Goal: Task Accomplishment & Management: Use online tool/utility

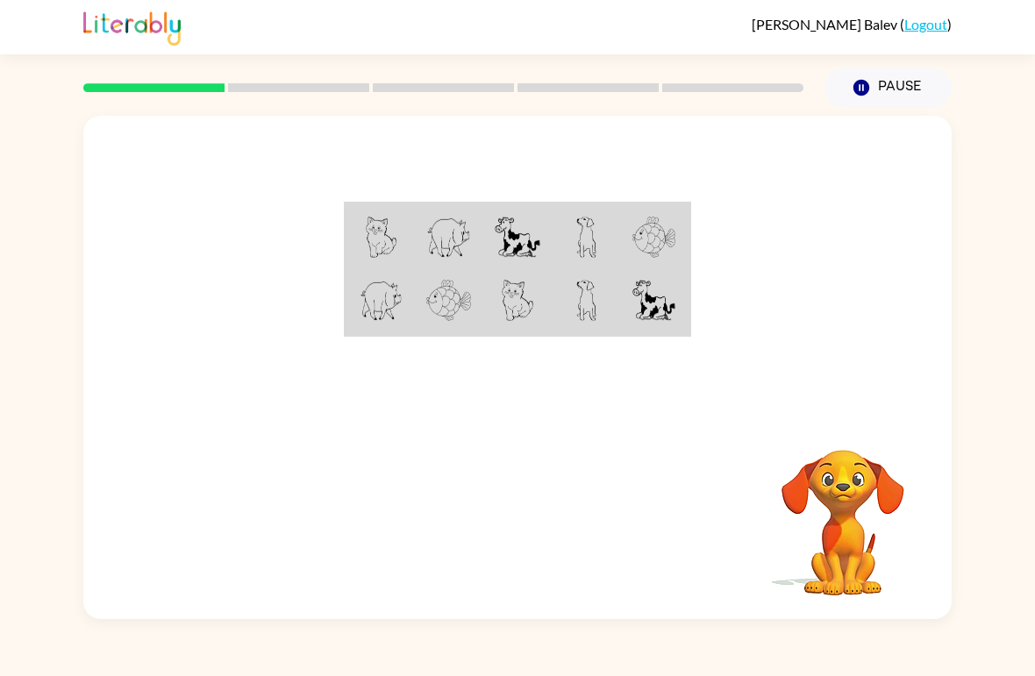
click at [933, 675] on div "[PERSON_NAME] ( Logout ) Pause Pause Your browser must support playing .mp4 fil…" at bounding box center [517, 338] width 1035 height 676
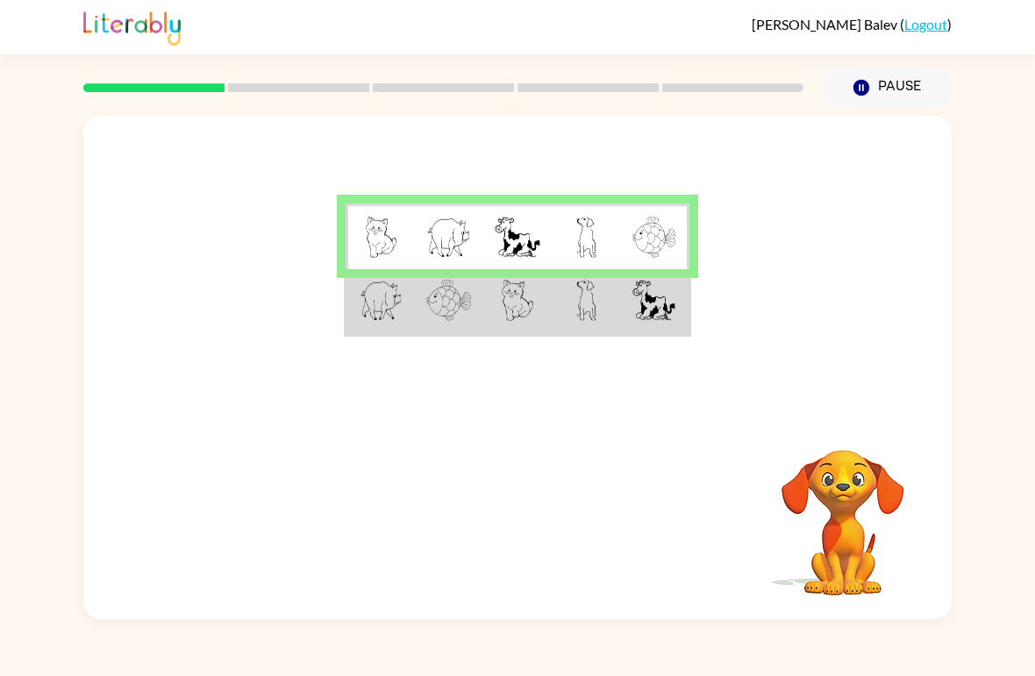
click at [687, 288] on td at bounding box center [654, 302] width 68 height 66
click at [374, 297] on img at bounding box center [381, 300] width 43 height 41
click at [555, 318] on td at bounding box center [586, 302] width 68 height 66
click at [554, 318] on td at bounding box center [586, 302] width 68 height 66
click at [583, 311] on img at bounding box center [586, 300] width 20 height 41
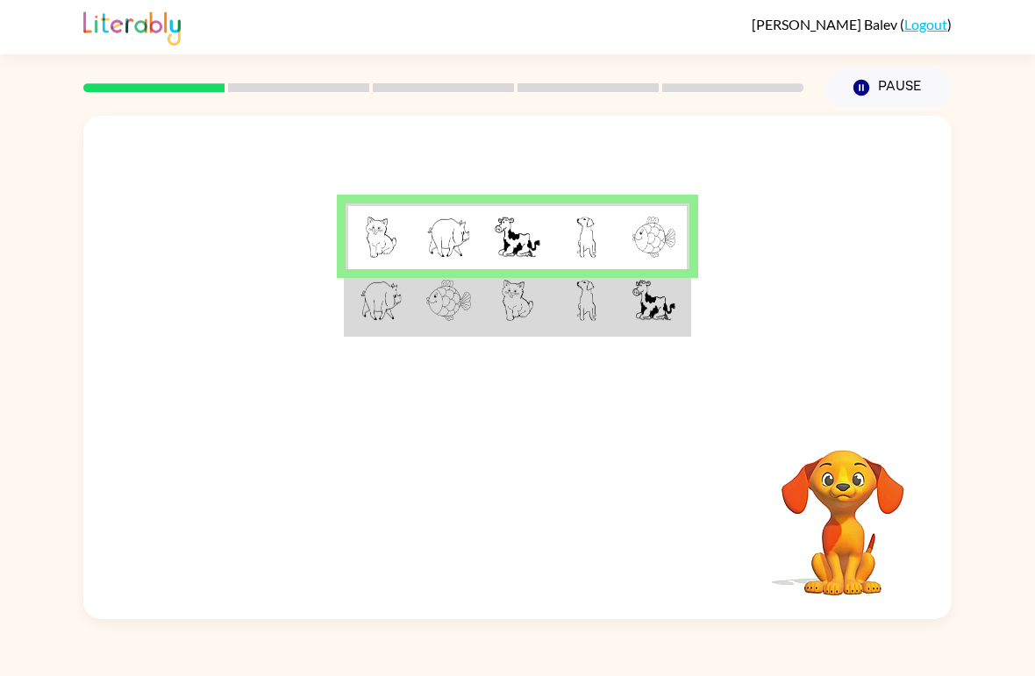
click at [583, 311] on img at bounding box center [586, 300] width 20 height 41
click at [554, 303] on td at bounding box center [586, 302] width 68 height 66
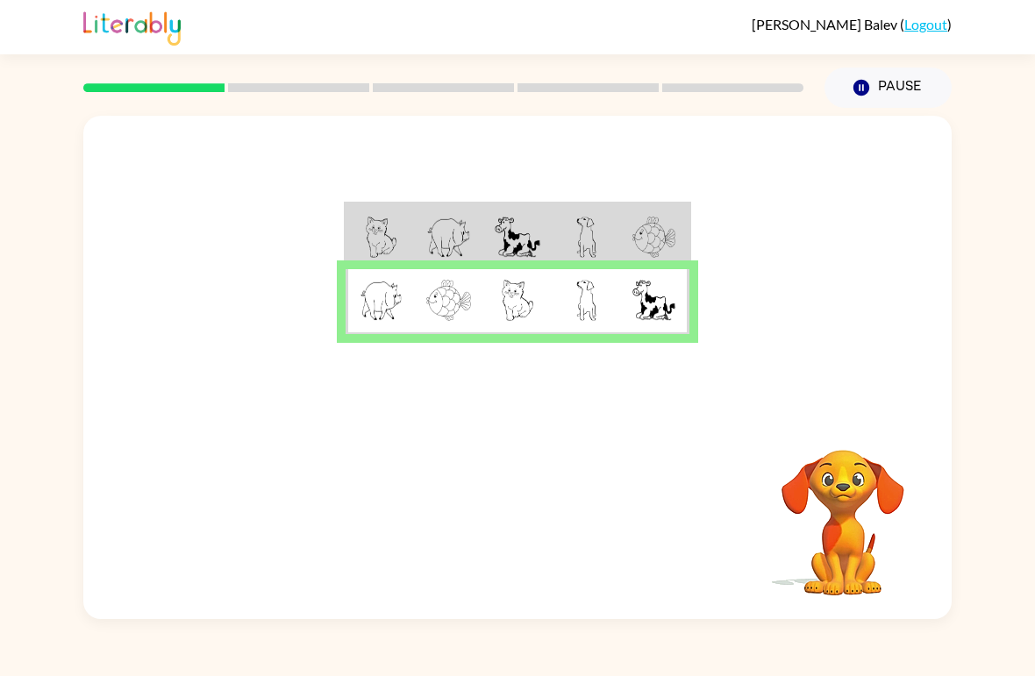
click at [433, 300] on img at bounding box center [448, 300] width 45 height 41
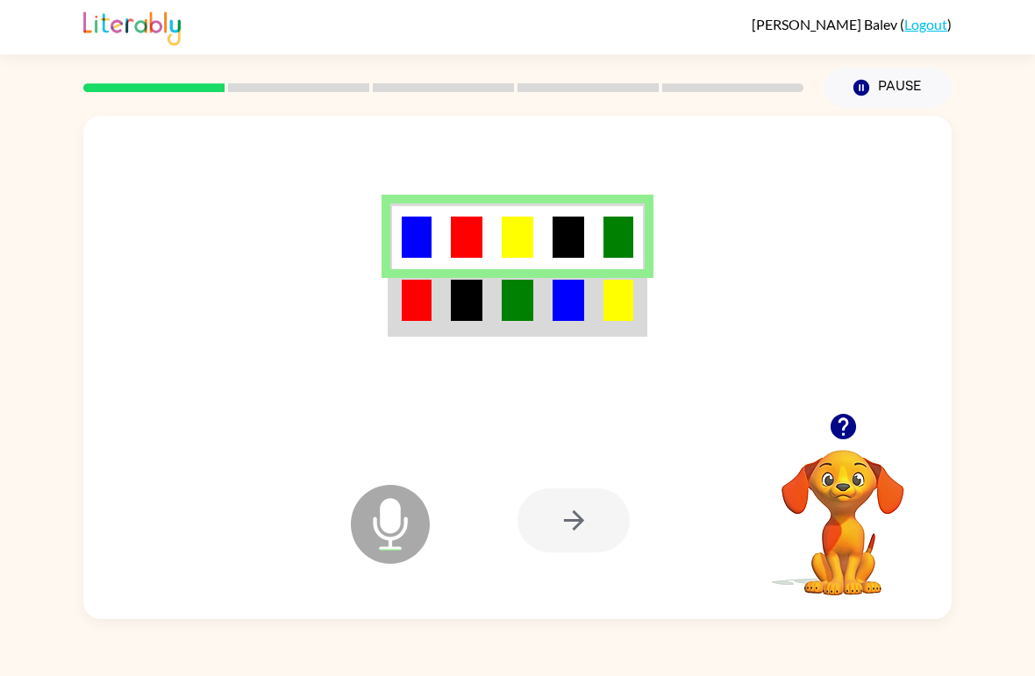
click at [411, 303] on img at bounding box center [417, 300] width 30 height 41
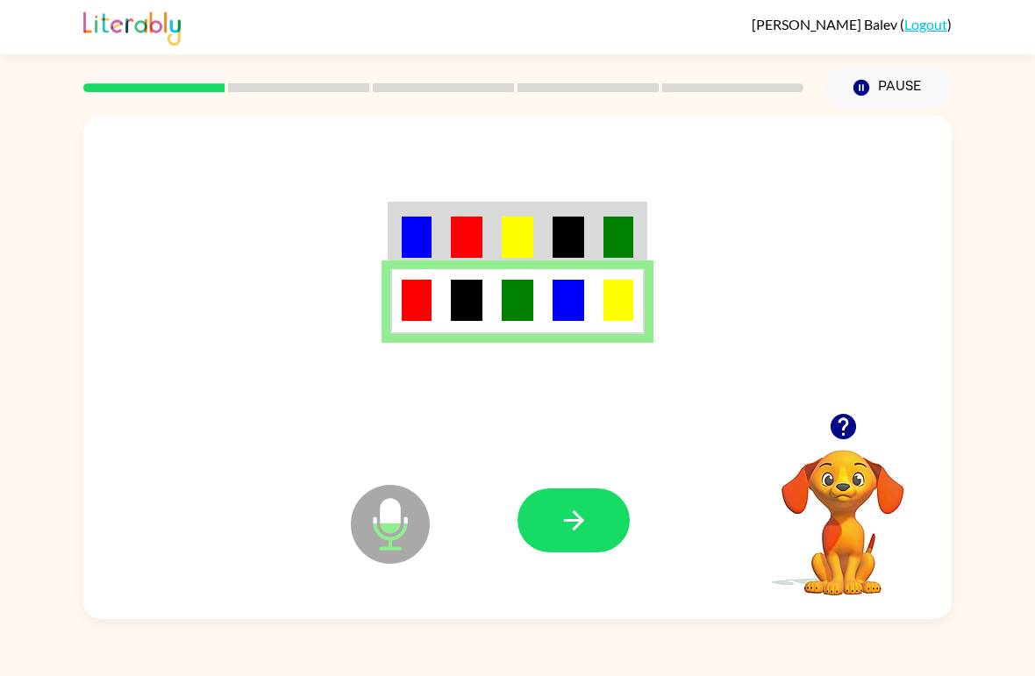
click at [592, 525] on button "button" at bounding box center [574, 521] width 112 height 64
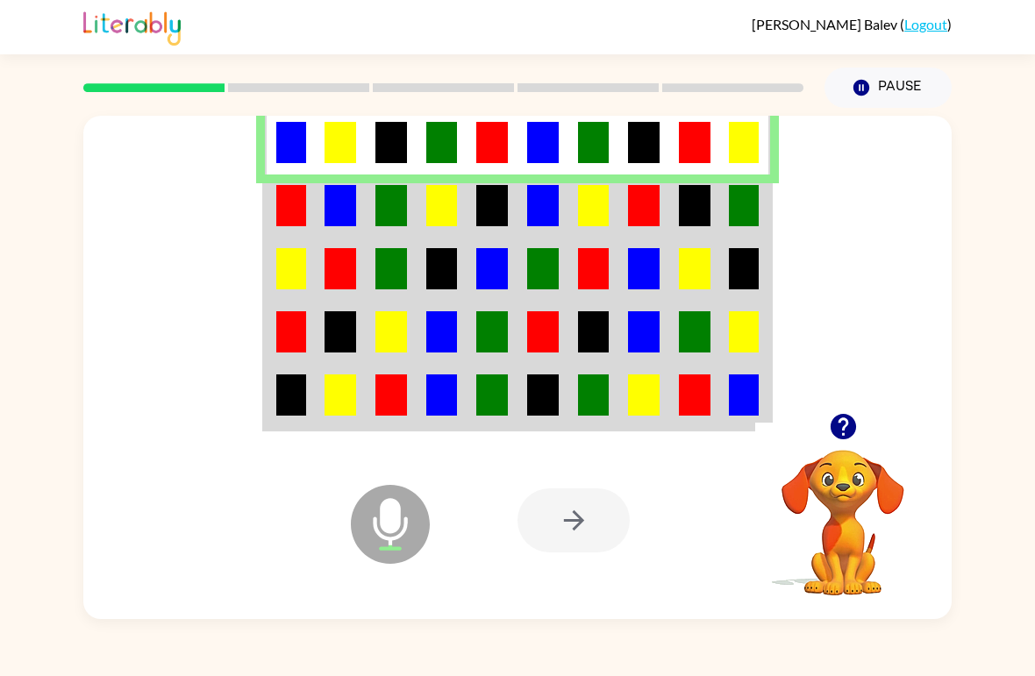
click at [397, 203] on img at bounding box center [392, 205] width 32 height 41
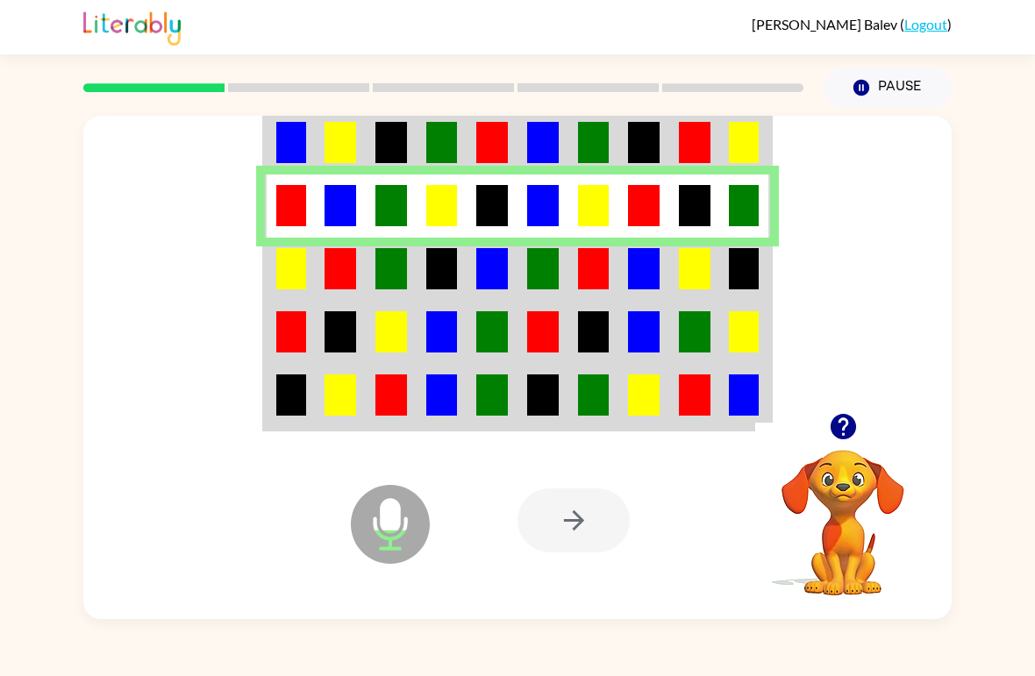
click at [666, 292] on td at bounding box center [644, 269] width 51 height 63
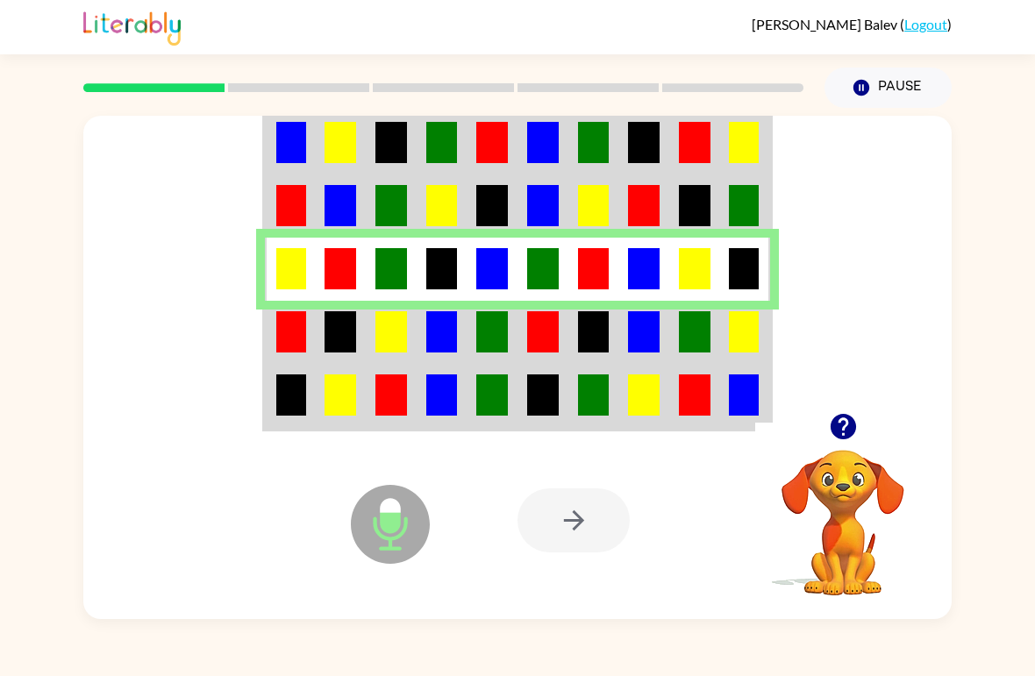
click at [433, 341] on img at bounding box center [442, 331] width 32 height 41
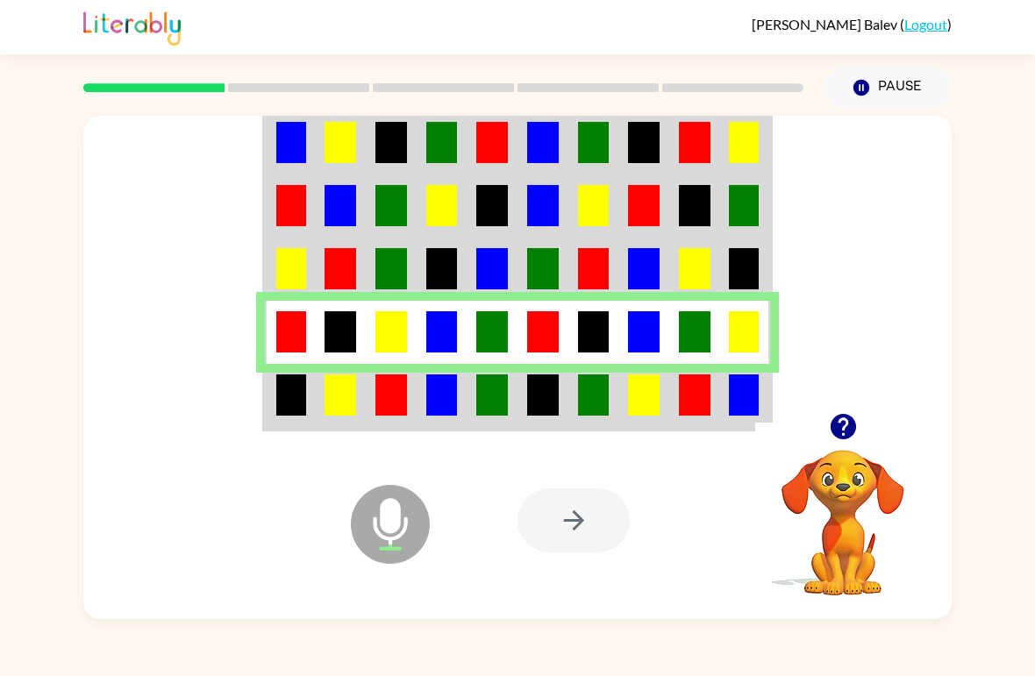
click at [695, 390] on img at bounding box center [695, 395] width 32 height 41
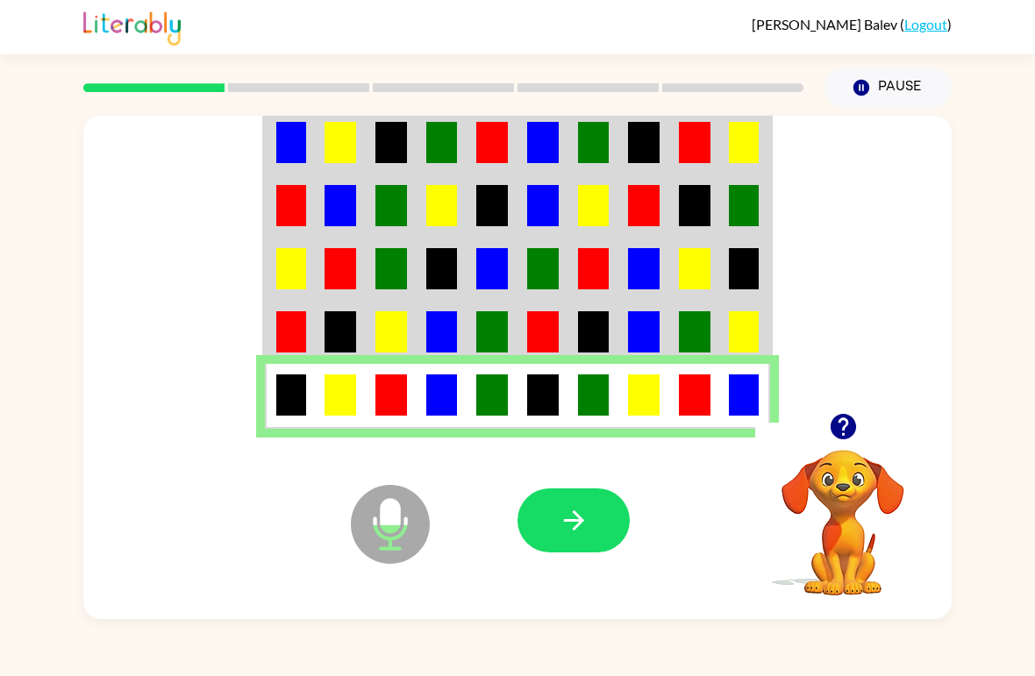
click at [588, 539] on button "button" at bounding box center [574, 521] width 112 height 64
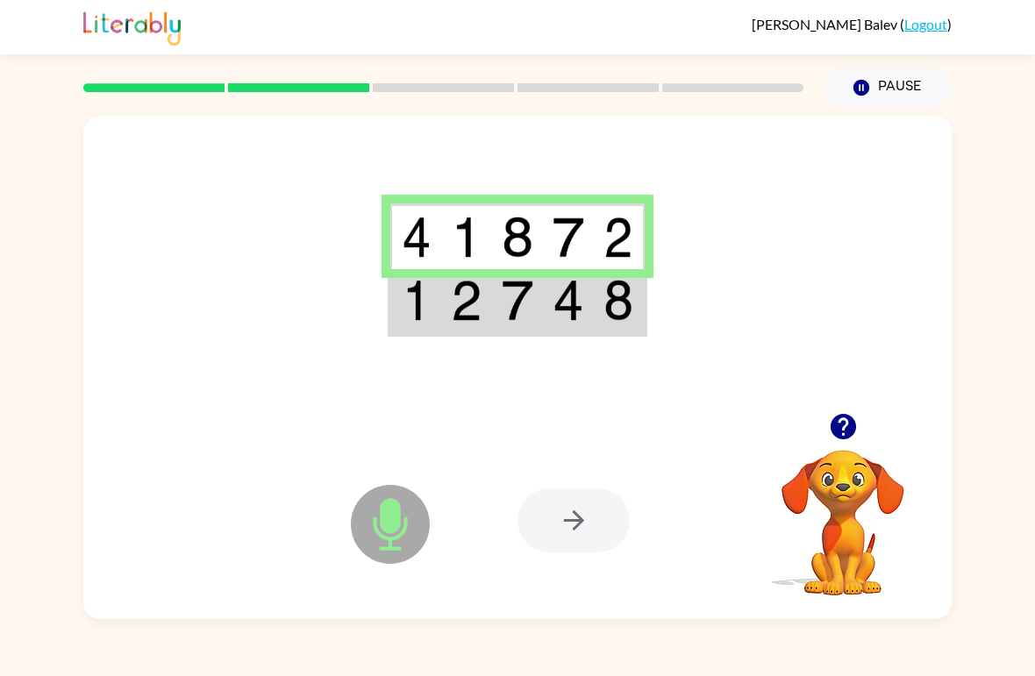
click at [580, 229] on img at bounding box center [569, 237] width 32 height 41
click at [531, 303] on img at bounding box center [518, 300] width 32 height 41
click at [530, 303] on img at bounding box center [518, 300] width 32 height 41
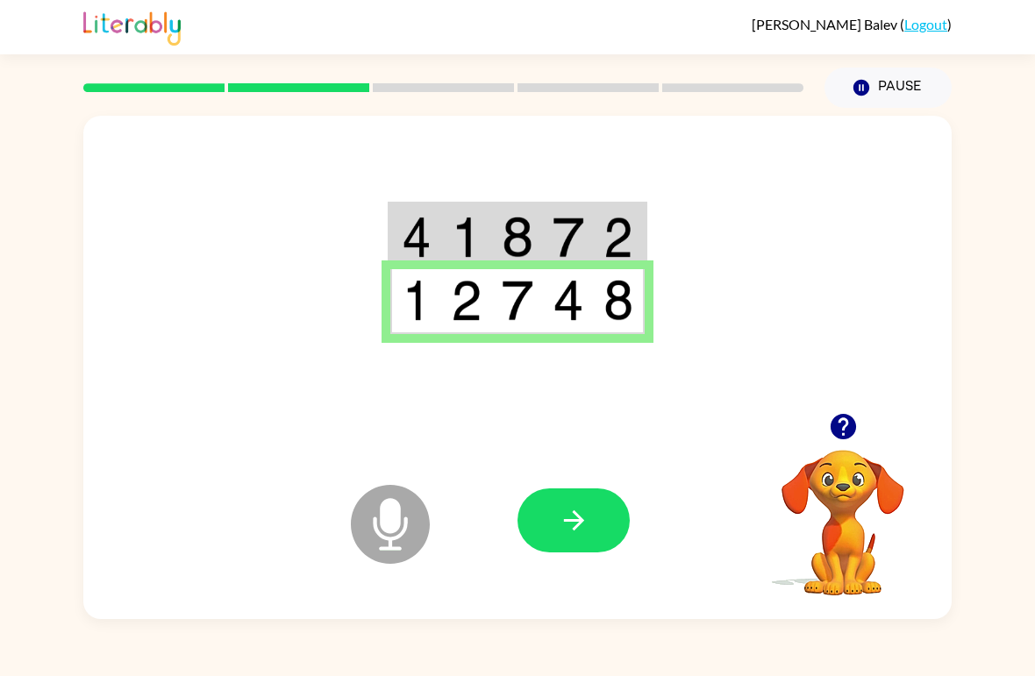
click at [516, 325] on td at bounding box center [517, 302] width 51 height 66
click at [570, 515] on icon "button" at bounding box center [574, 520] width 31 height 31
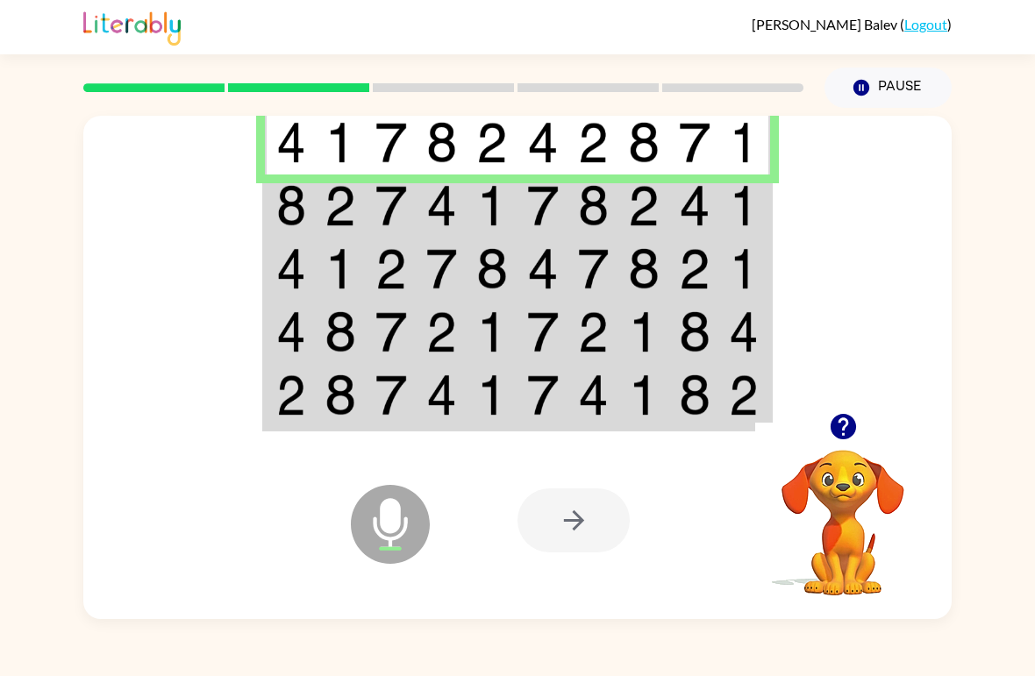
click at [333, 193] on img at bounding box center [341, 205] width 32 height 41
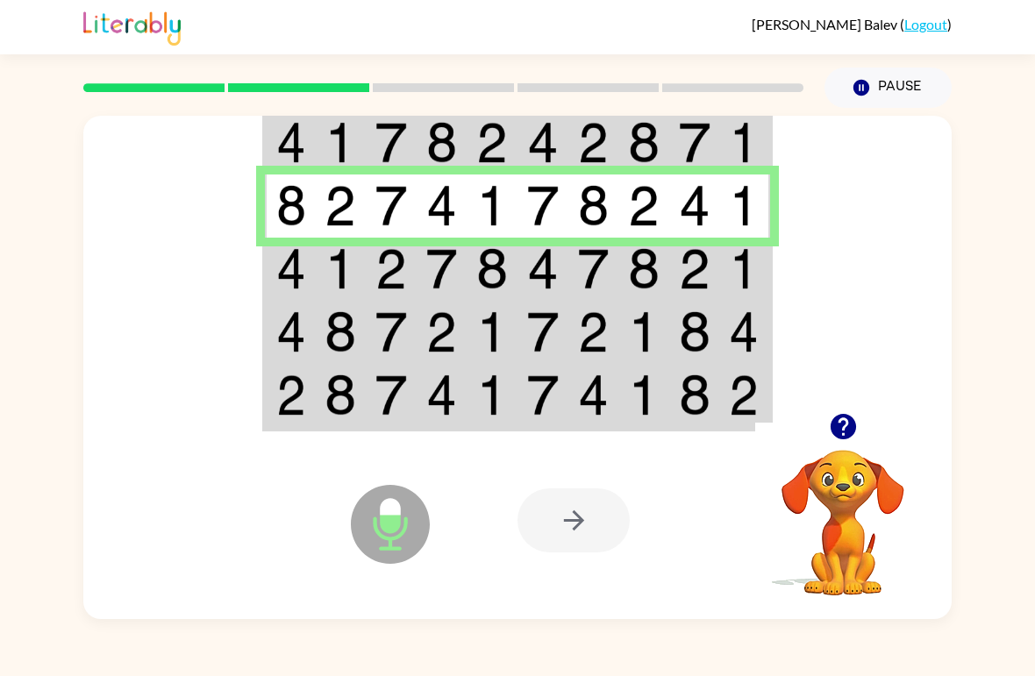
click at [391, 252] on img at bounding box center [392, 268] width 32 height 41
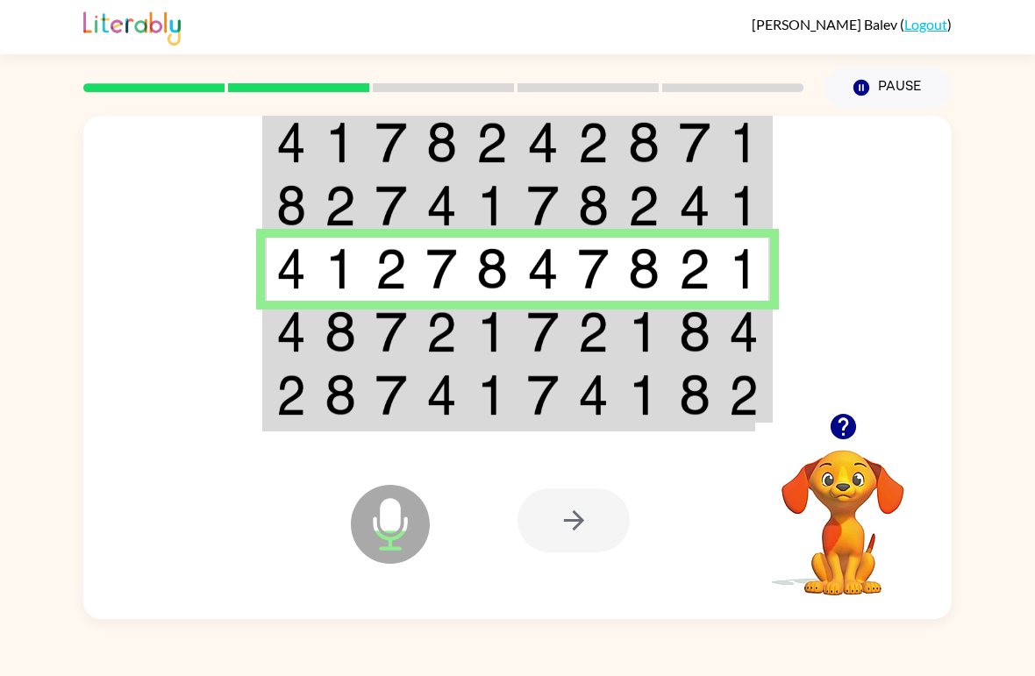
click at [389, 343] on img at bounding box center [392, 331] width 32 height 41
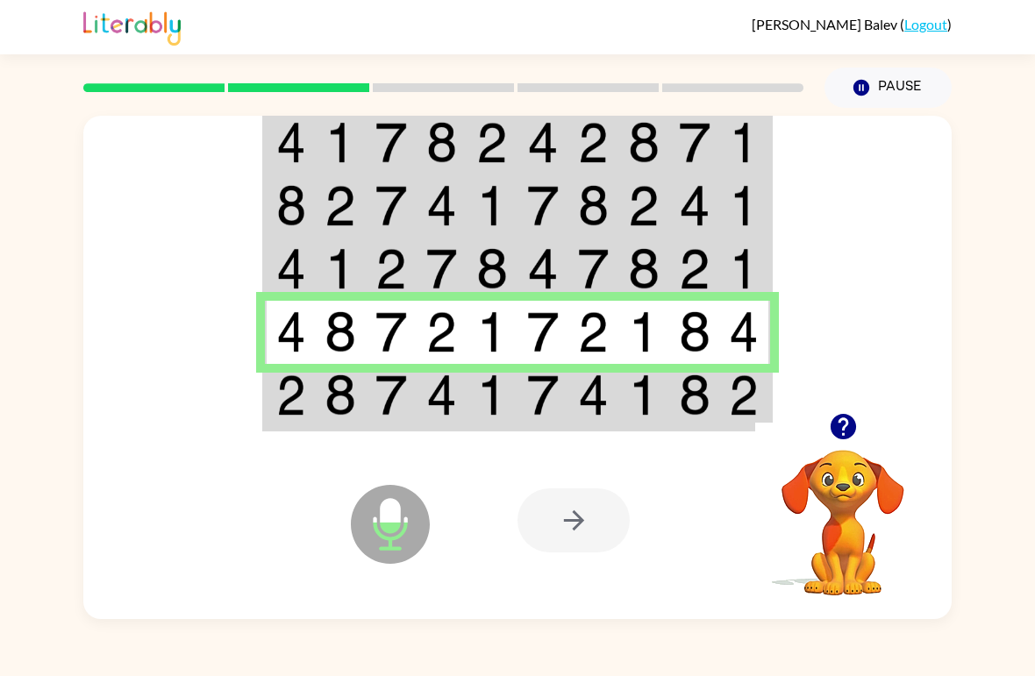
click at [371, 418] on td at bounding box center [391, 397] width 51 height 66
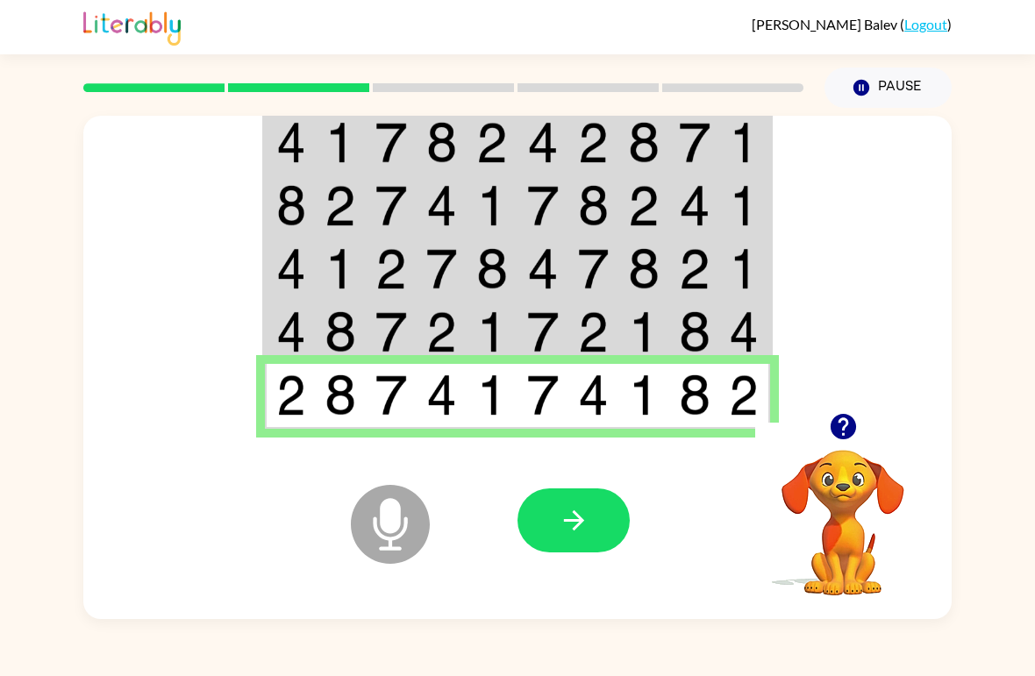
click at [566, 519] on icon "button" at bounding box center [574, 520] width 31 height 31
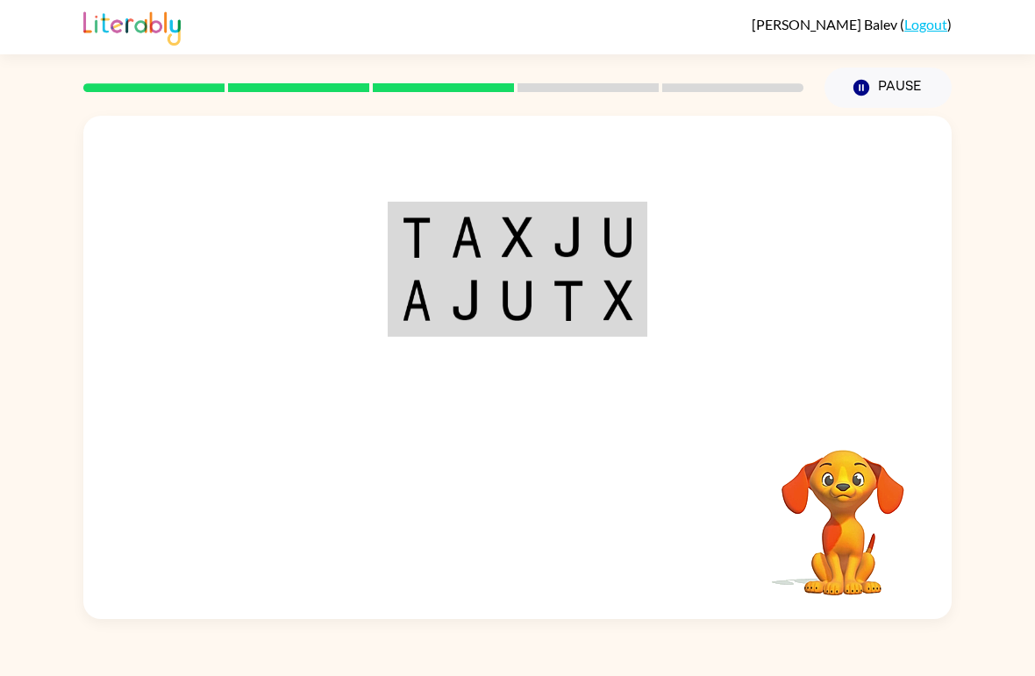
click at [598, 299] on td at bounding box center [619, 302] width 51 height 66
click at [597, 299] on td at bounding box center [619, 302] width 51 height 66
click at [645, 334] on td at bounding box center [619, 302] width 51 height 66
click at [1024, 331] on div "Your browser must support playing .mp4 files to use Literably. Please try using…" at bounding box center [517, 363] width 1035 height 511
click at [725, 308] on div at bounding box center [517, 264] width 869 height 297
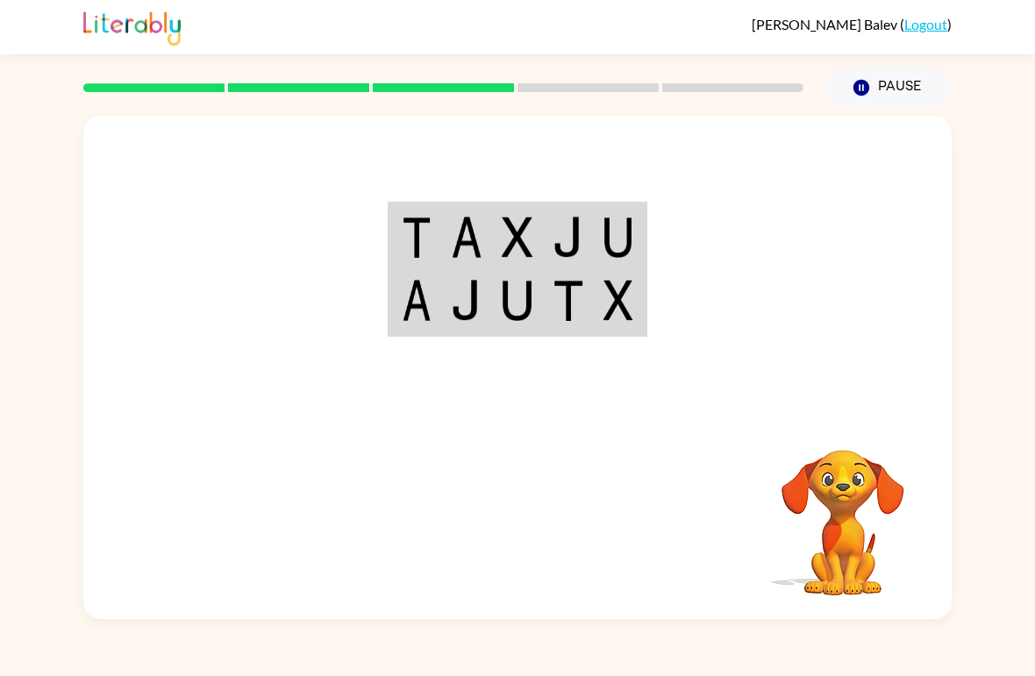
click at [738, 337] on div at bounding box center [517, 264] width 869 height 297
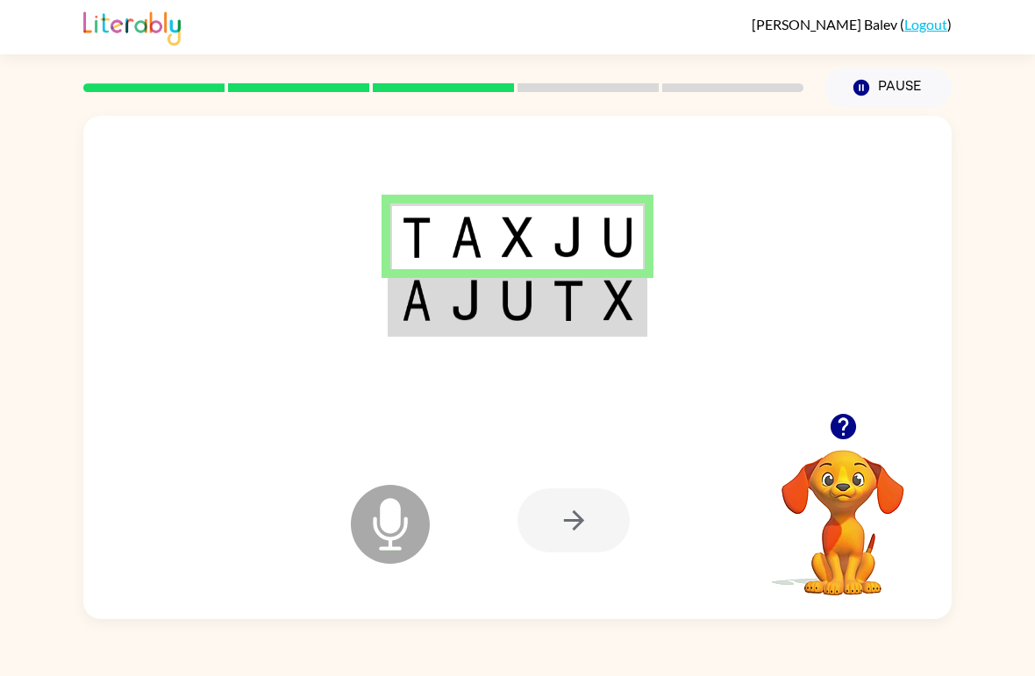
click at [464, 303] on img at bounding box center [467, 300] width 32 height 41
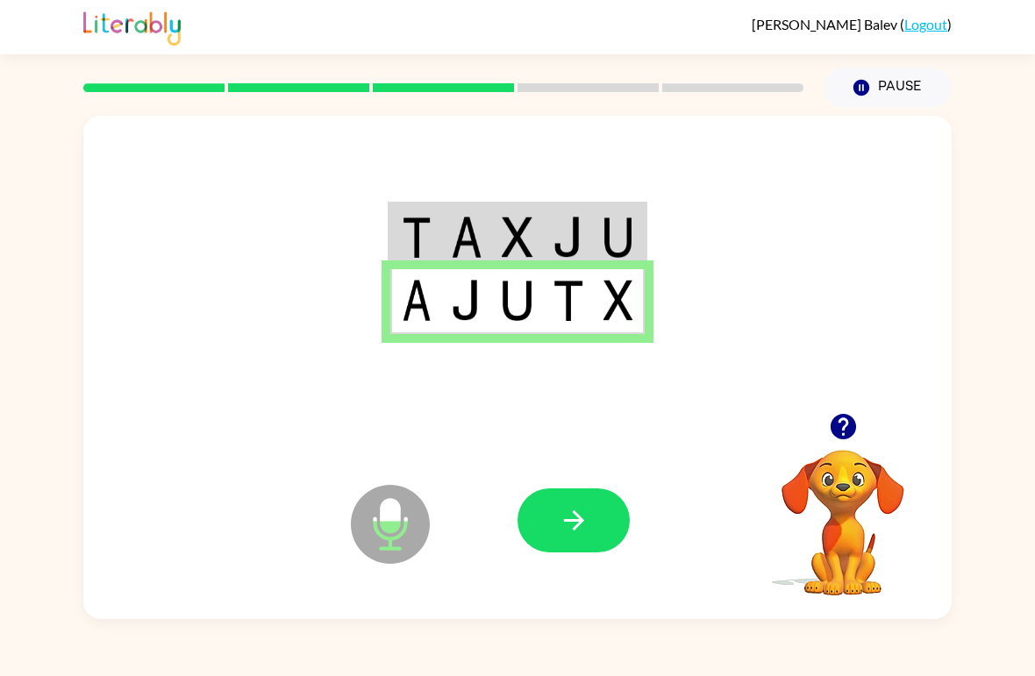
click at [587, 518] on icon "button" at bounding box center [574, 520] width 31 height 31
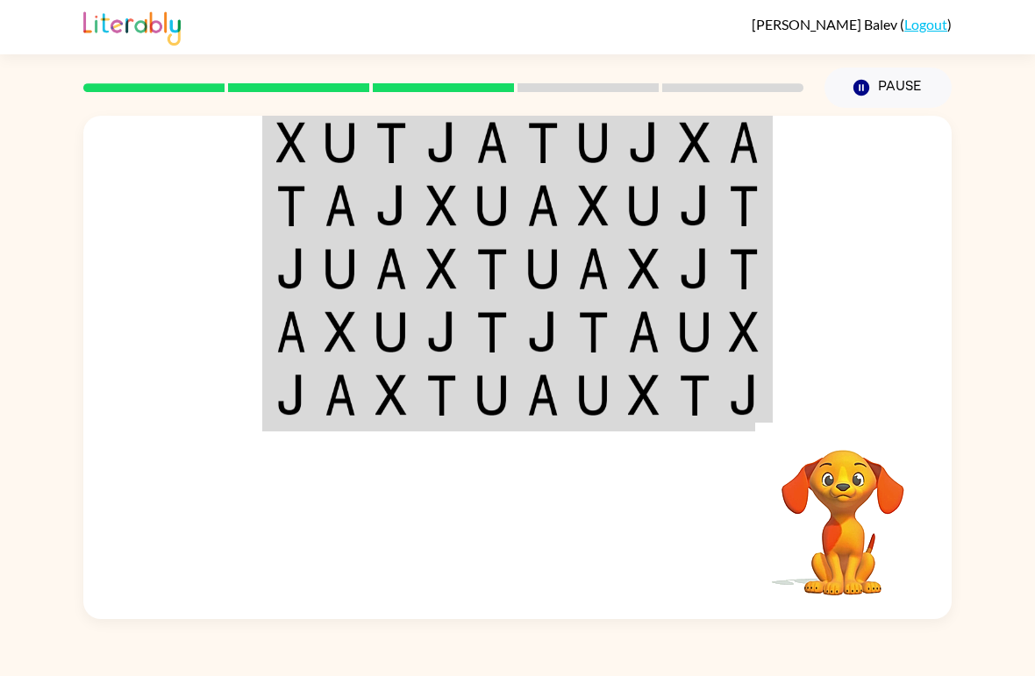
click at [331, 429] on td at bounding box center [340, 397] width 51 height 66
click at [971, 442] on div "Your browser must support playing .mp4 files to use Literably. Please try using…" at bounding box center [517, 363] width 1035 height 511
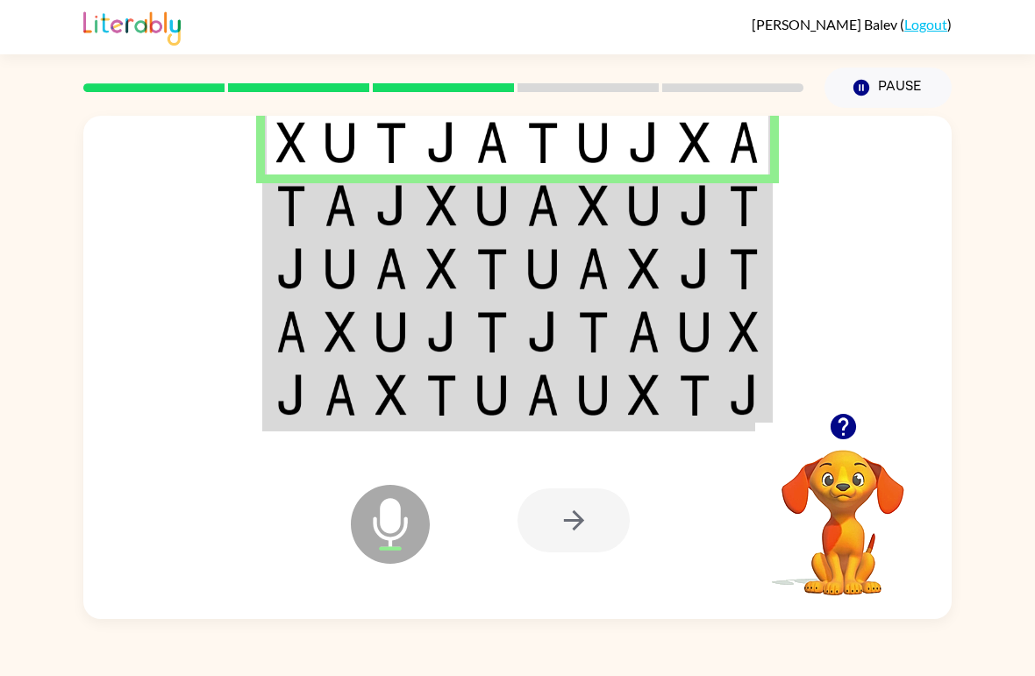
click at [311, 233] on td at bounding box center [290, 206] width 51 height 63
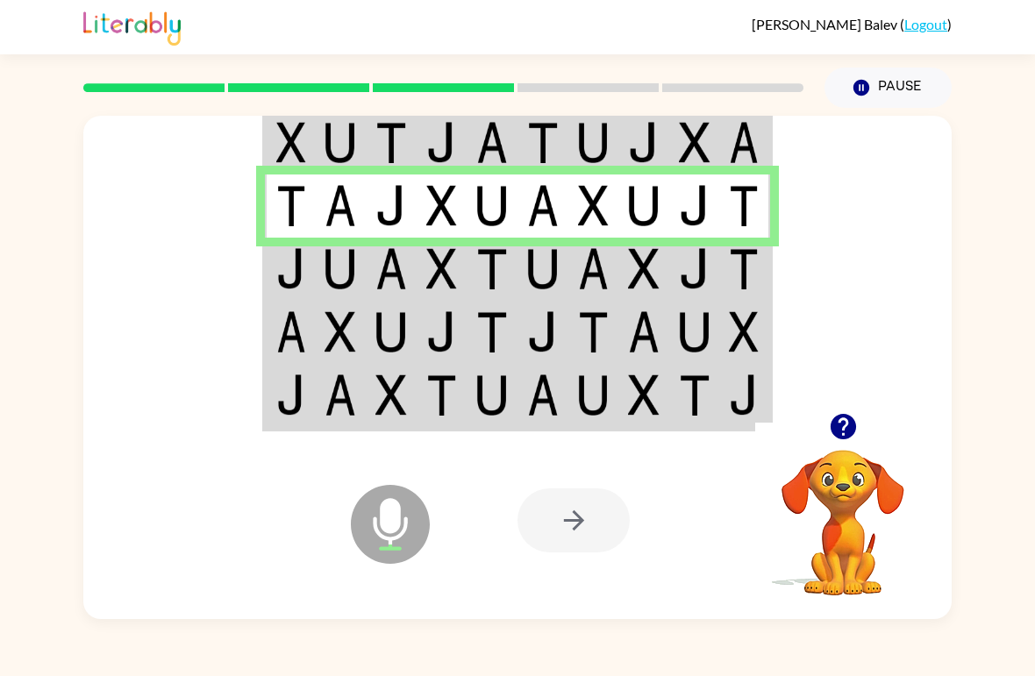
click at [317, 312] on td at bounding box center [340, 332] width 51 height 63
click at [306, 275] on td at bounding box center [290, 269] width 51 height 63
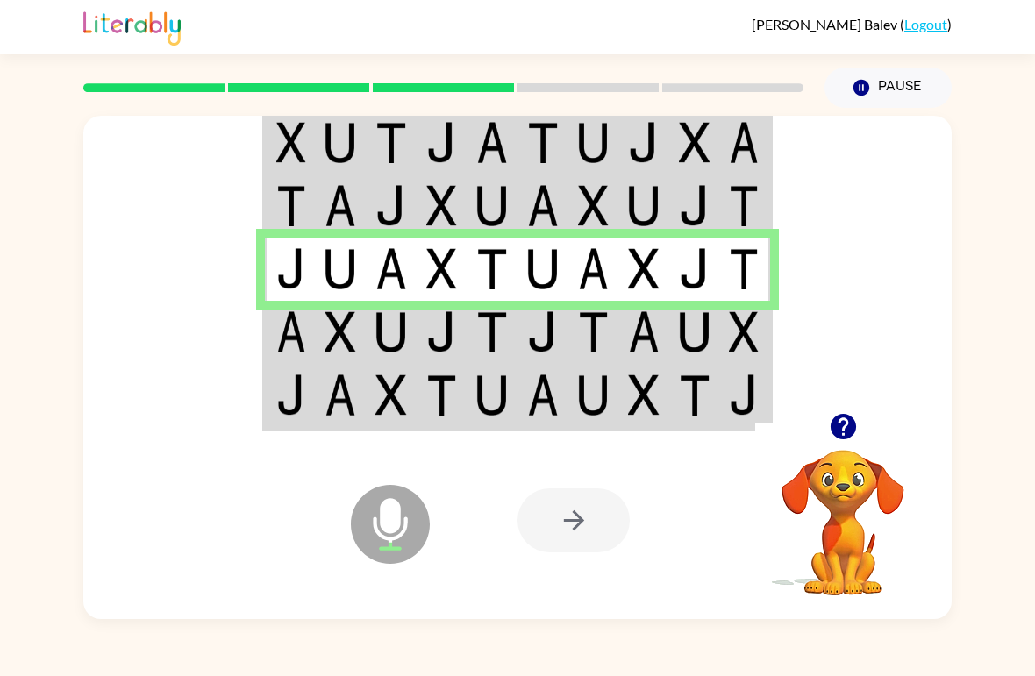
click at [733, 333] on img at bounding box center [744, 331] width 30 height 41
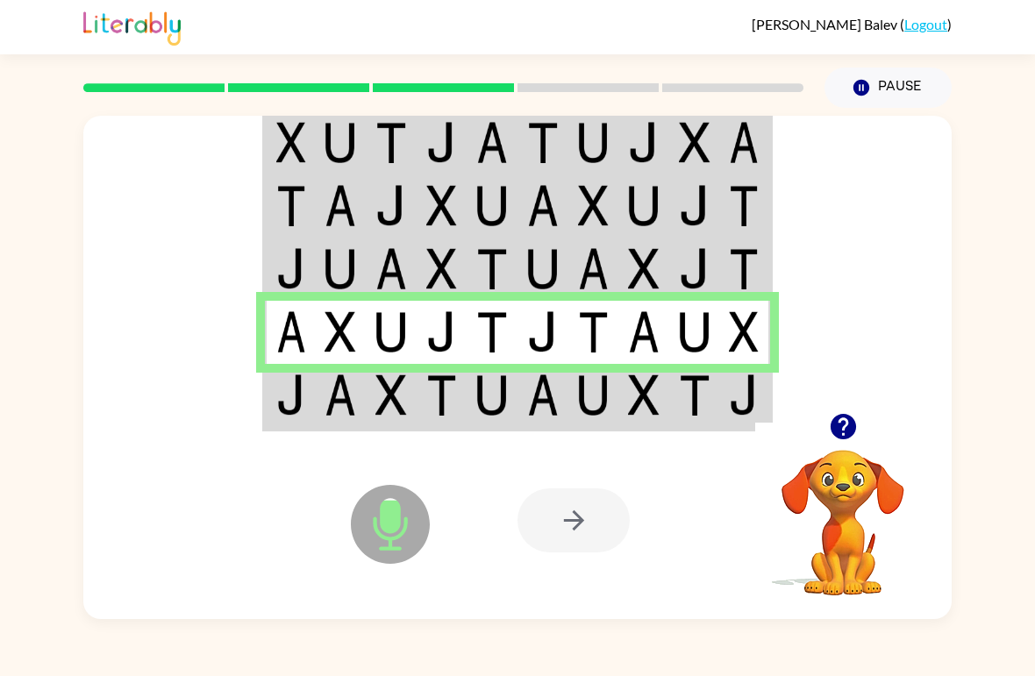
click at [708, 391] on img at bounding box center [695, 395] width 32 height 41
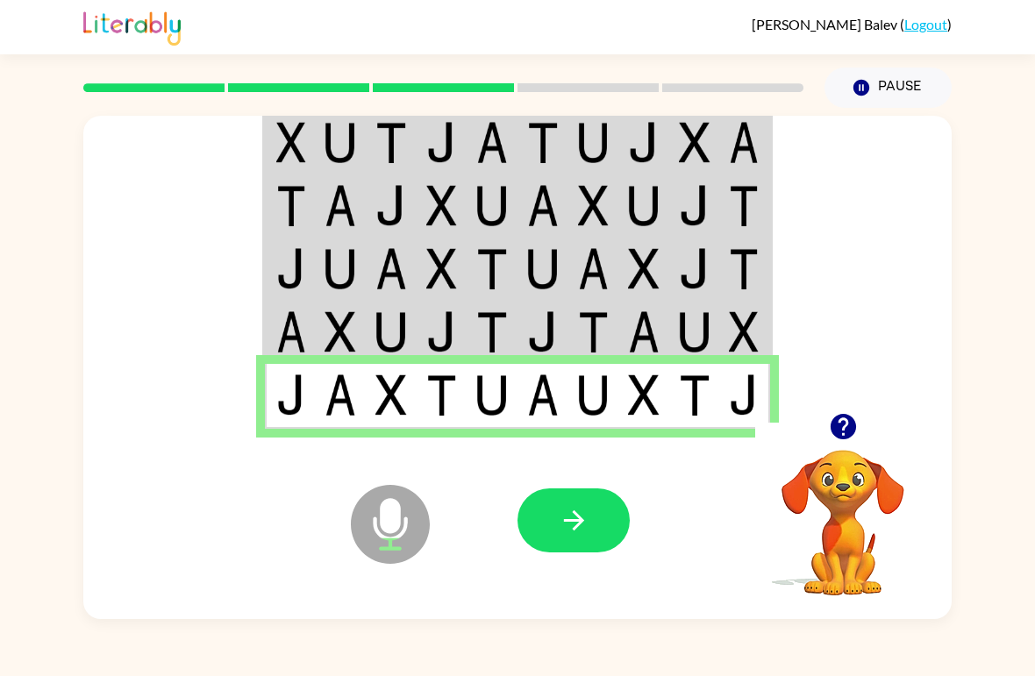
click at [582, 506] on icon "button" at bounding box center [574, 520] width 31 height 31
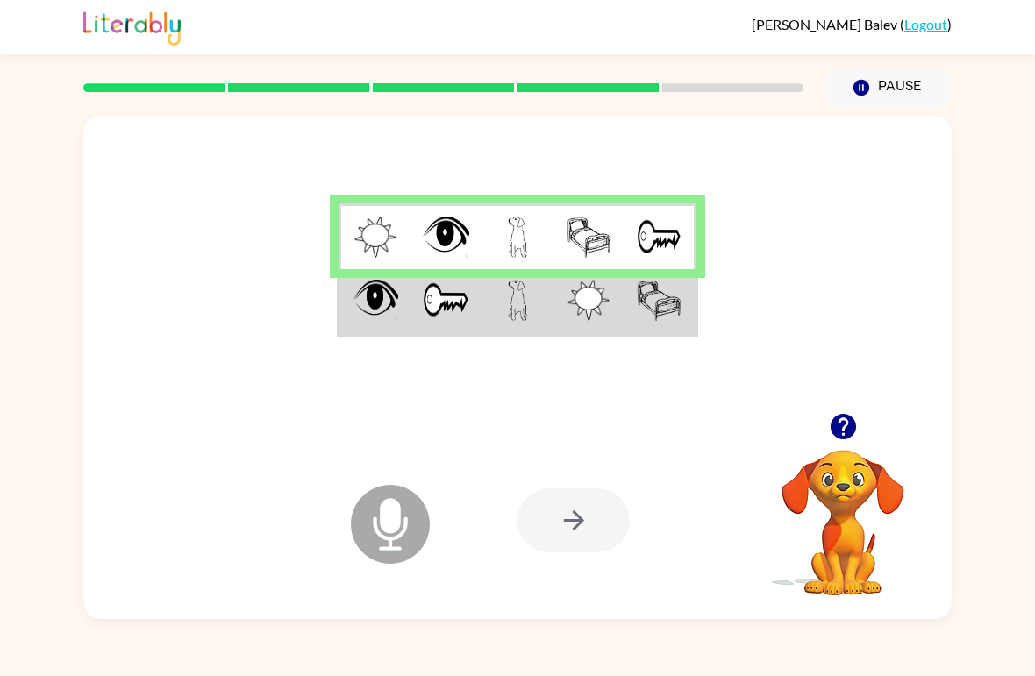
click at [554, 320] on td at bounding box center [589, 302] width 71 height 66
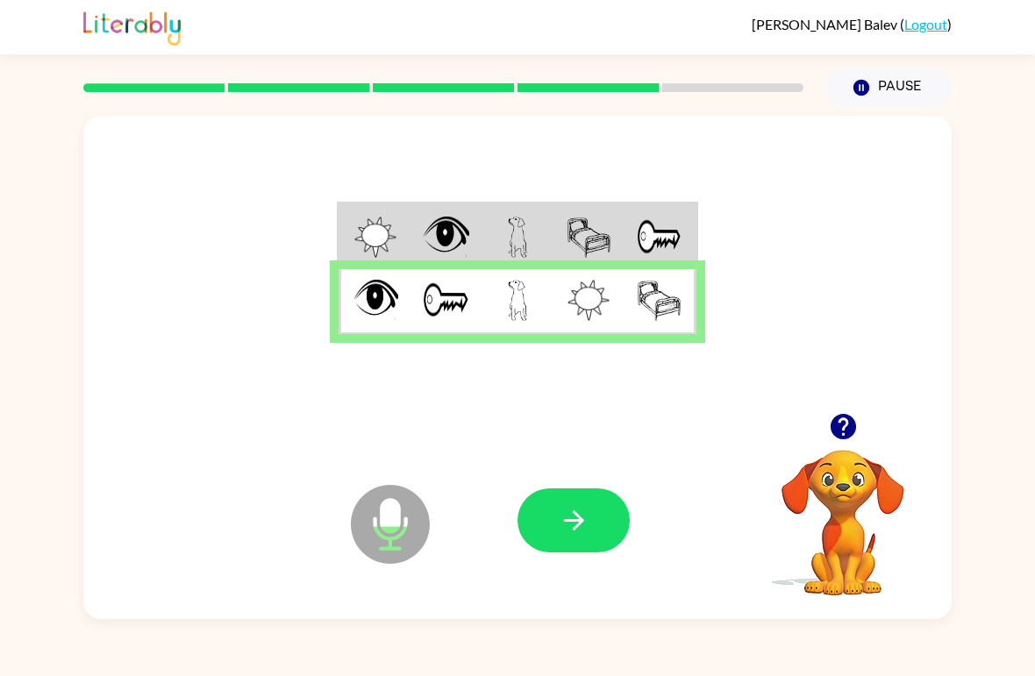
click at [573, 531] on icon "button" at bounding box center [574, 520] width 31 height 31
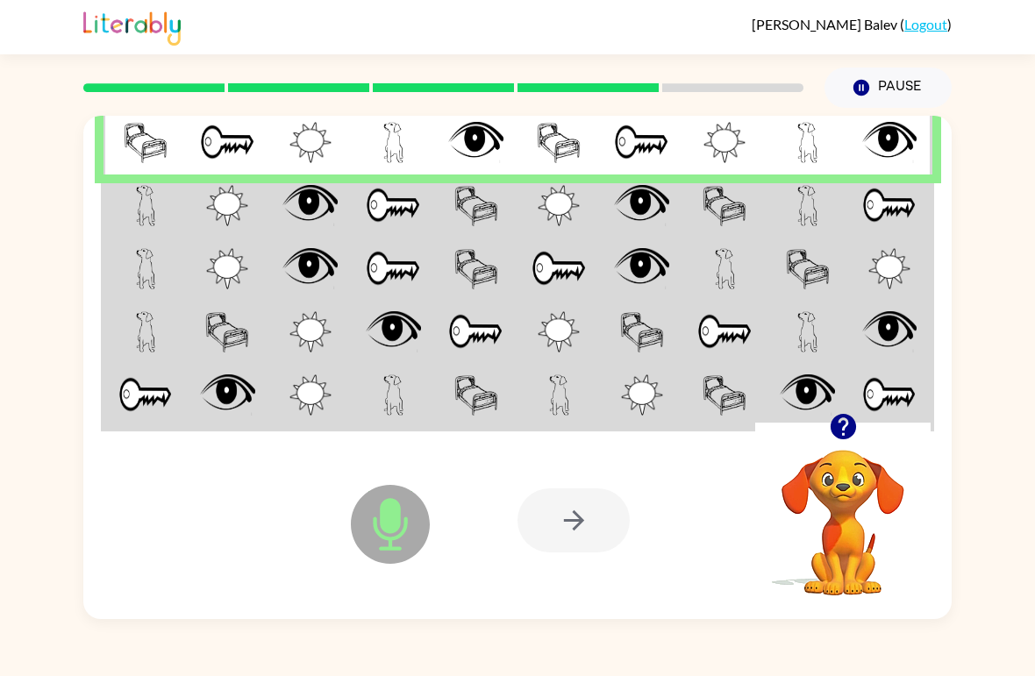
click at [626, 205] on img at bounding box center [641, 205] width 55 height 41
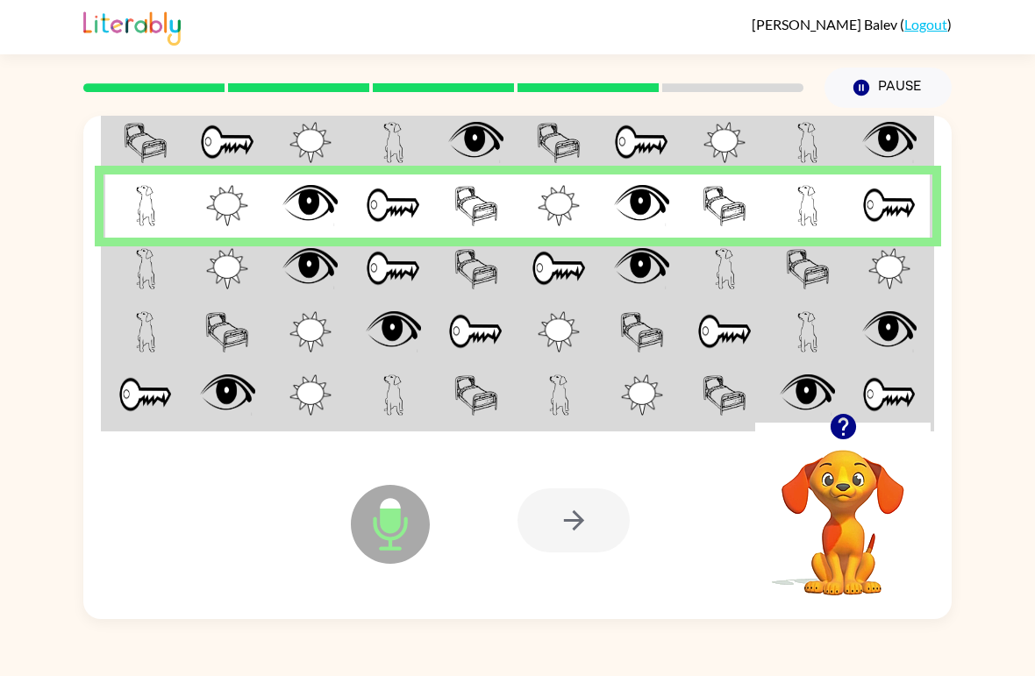
click at [221, 279] on img at bounding box center [227, 268] width 42 height 41
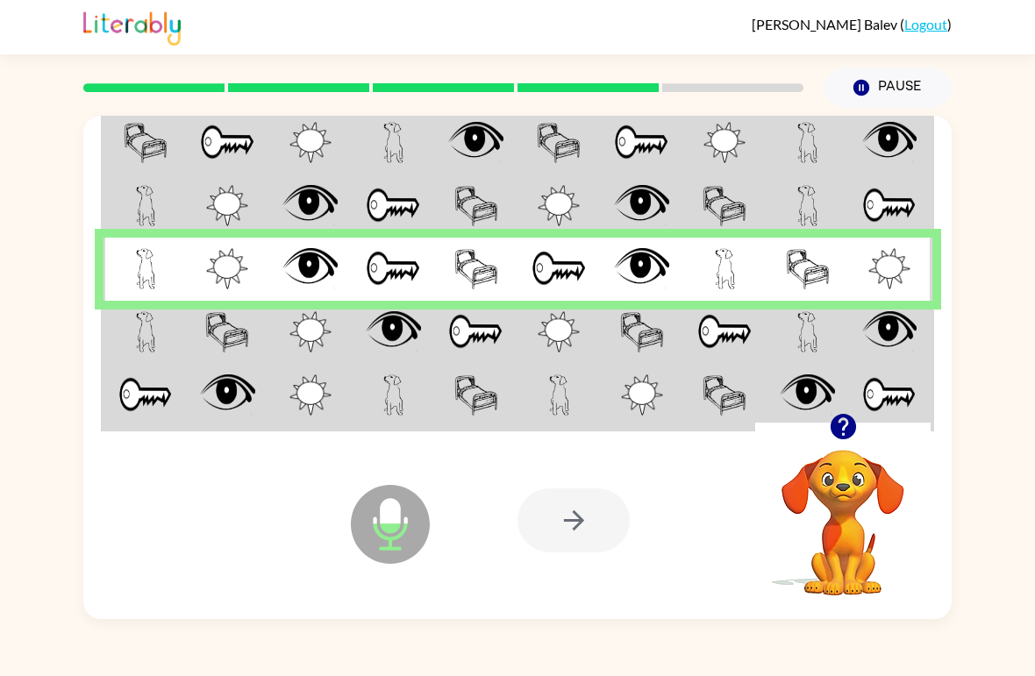
click at [420, 317] on img at bounding box center [393, 331] width 55 height 41
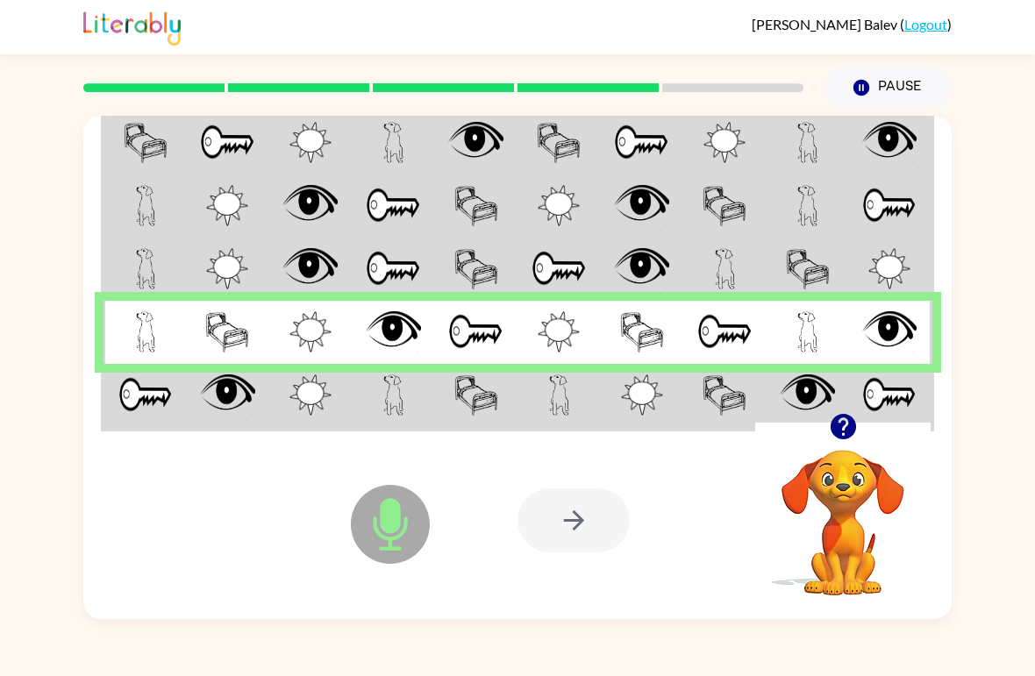
click at [677, 373] on td at bounding box center [642, 397] width 83 height 66
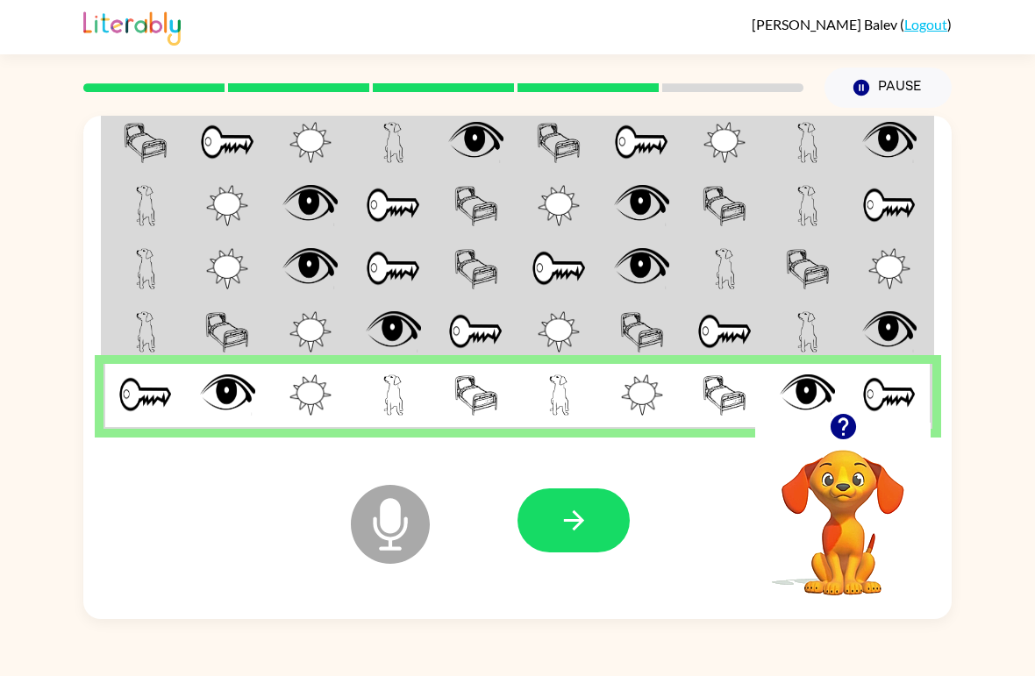
click at [599, 526] on button "button" at bounding box center [574, 521] width 112 height 64
